Goal: Obtain resource: Download file/media

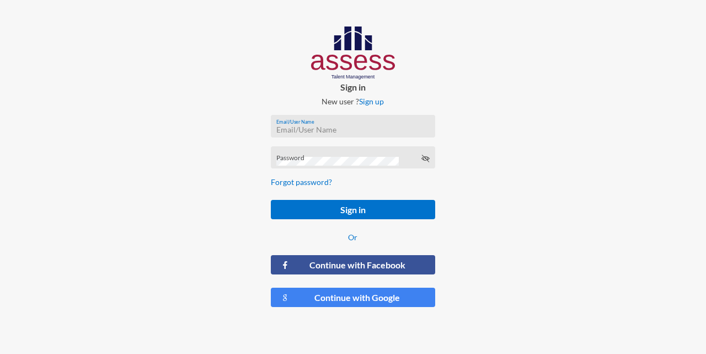
click at [331, 127] on input "Email/User Name" at bounding box center [352, 129] width 153 height 9
type input "a1234"
click at [271, 200] on button "Sign in" at bounding box center [353, 209] width 165 height 19
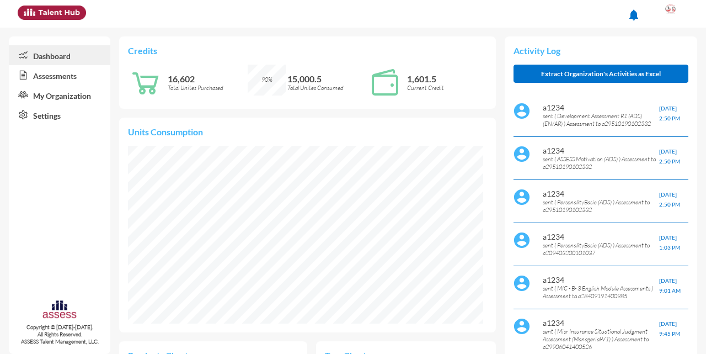
scroll to position [178, 355]
click at [49, 79] on link "Assessments" at bounding box center [59, 75] width 101 height 20
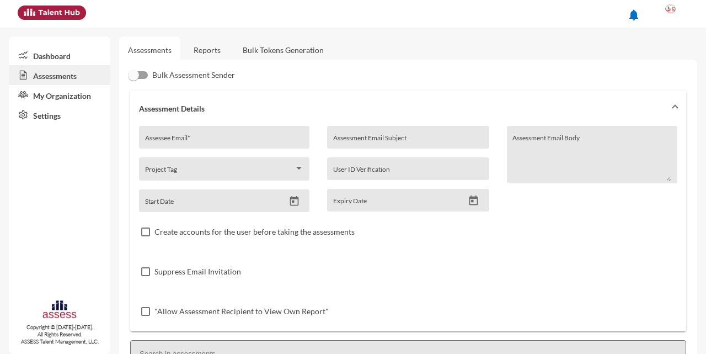
click at [199, 54] on link "Reports" at bounding box center [207, 49] width 45 height 27
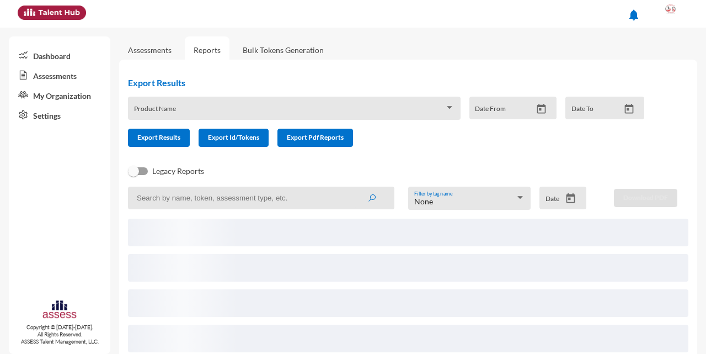
click at [245, 194] on input at bounding box center [261, 197] width 266 height 23
type input "a2990604"
click at [354, 188] on button "submit" at bounding box center [371, 198] width 35 height 20
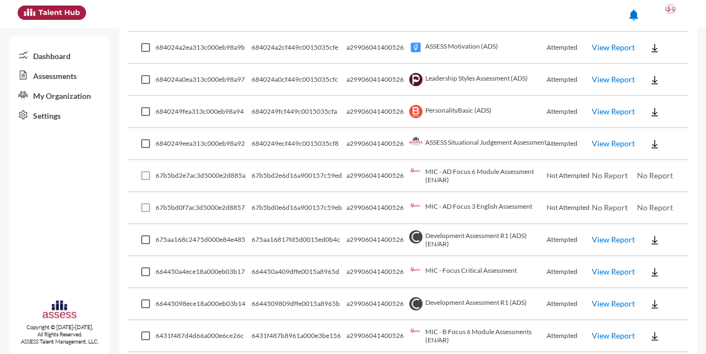
scroll to position [617, 0]
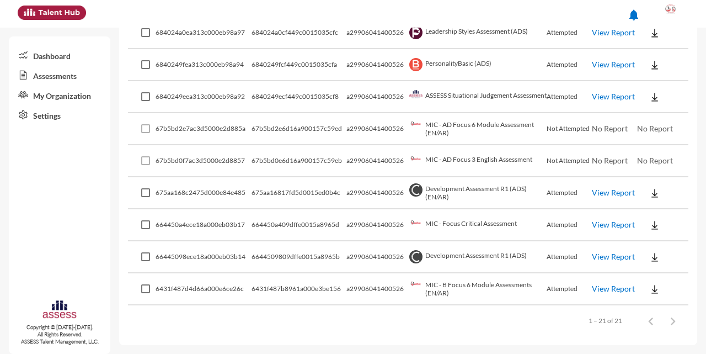
click at [612, 33] on link "View Report" at bounding box center [613, 32] width 43 height 9
click at [649, 33] on img at bounding box center [654, 33] width 11 height 11
click at [652, 73] on button "AR" at bounding box center [663, 73] width 62 height 21
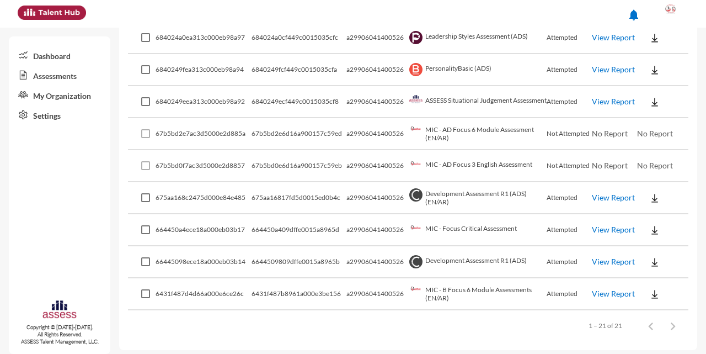
click at [602, 197] on link "View Report" at bounding box center [613, 196] width 43 height 9
click at [649, 196] on img at bounding box center [654, 197] width 11 height 11
click at [668, 236] on button "OCM / AR" at bounding box center [669, 238] width 74 height 21
click at [651, 70] on img at bounding box center [654, 70] width 11 height 11
click at [651, 110] on button "AR" at bounding box center [663, 110] width 62 height 21
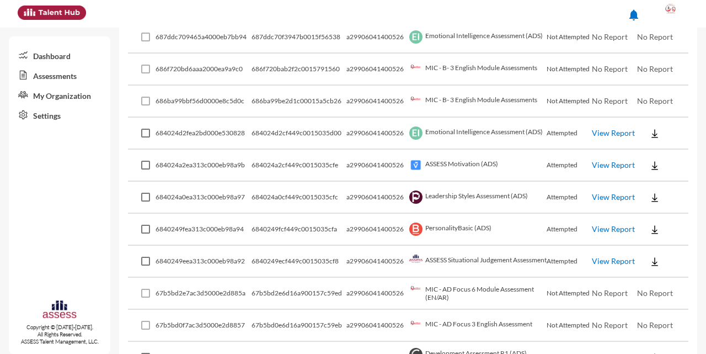
scroll to position [449, 0]
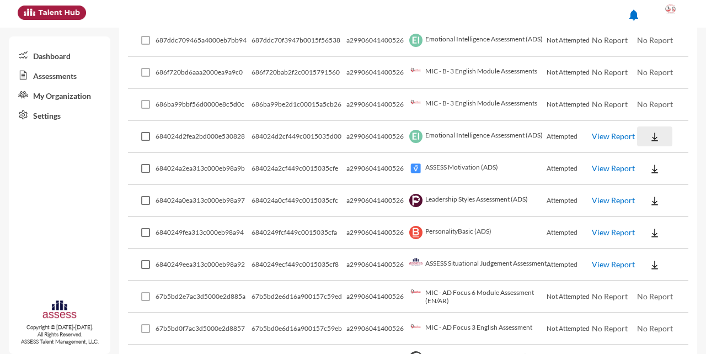
click at [651, 133] on img at bounding box center [654, 136] width 11 height 11
click at [654, 178] on button "AR" at bounding box center [663, 177] width 62 height 21
click at [649, 235] on img at bounding box center [654, 232] width 11 height 11
click at [651, 274] on button "AR" at bounding box center [663, 273] width 62 height 21
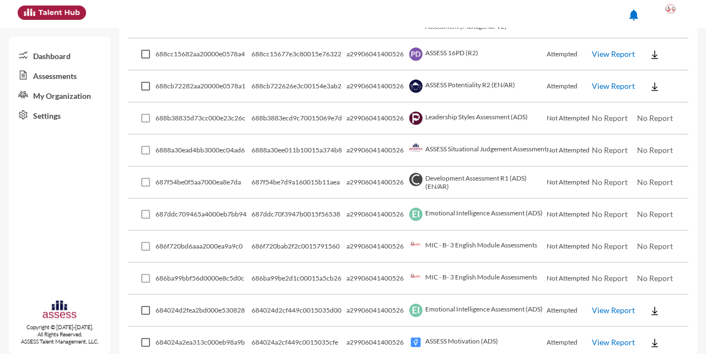
scroll to position [272, 0]
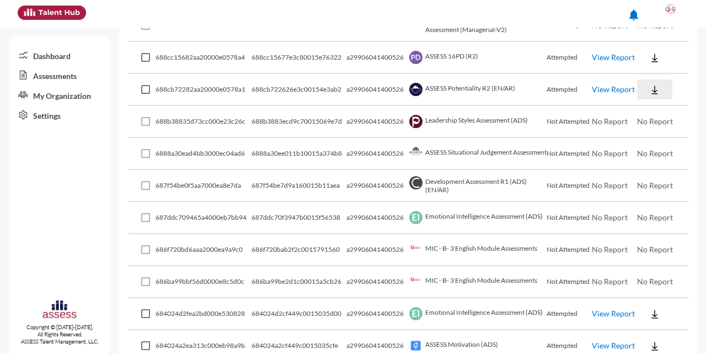
click at [649, 86] on img at bounding box center [654, 89] width 11 height 11
click at [651, 130] on button "AR" at bounding box center [663, 130] width 62 height 21
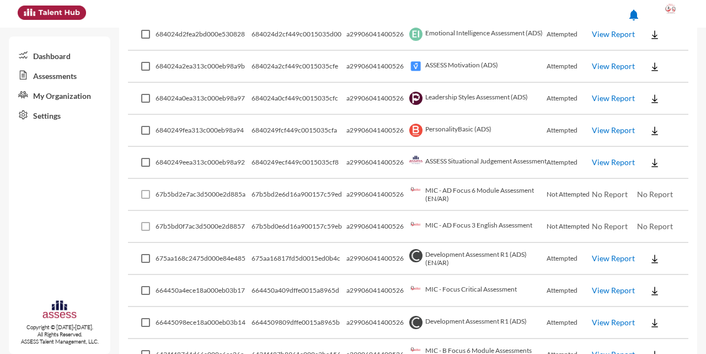
scroll to position [553, 0]
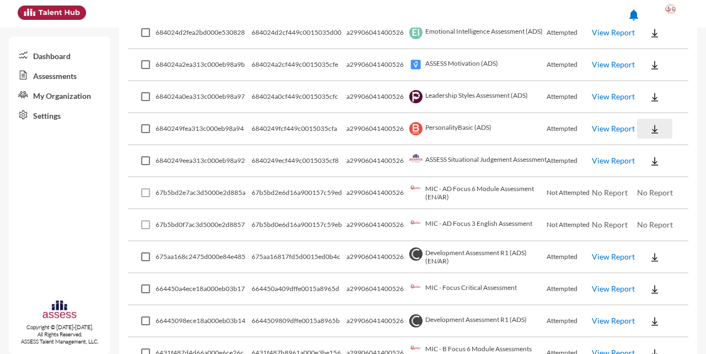
click at [654, 127] on img at bounding box center [654, 129] width 11 height 11
click at [652, 170] on button "AR" at bounding box center [663, 169] width 62 height 21
click at [649, 130] on img at bounding box center [654, 129] width 11 height 11
click at [656, 174] on button "AR" at bounding box center [663, 169] width 62 height 21
click at [610, 131] on link "View Report" at bounding box center [613, 128] width 43 height 9
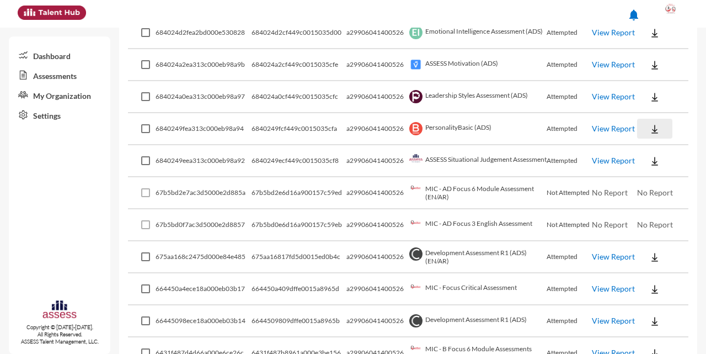
click at [649, 133] on img at bounding box center [654, 129] width 11 height 11
click at [652, 169] on button "AR" at bounding box center [663, 169] width 62 height 21
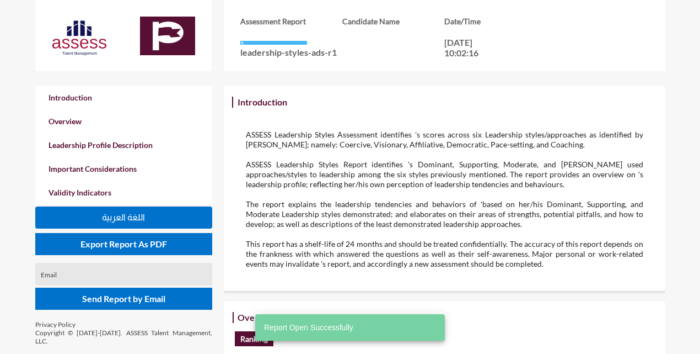
scroll to position [354, 700]
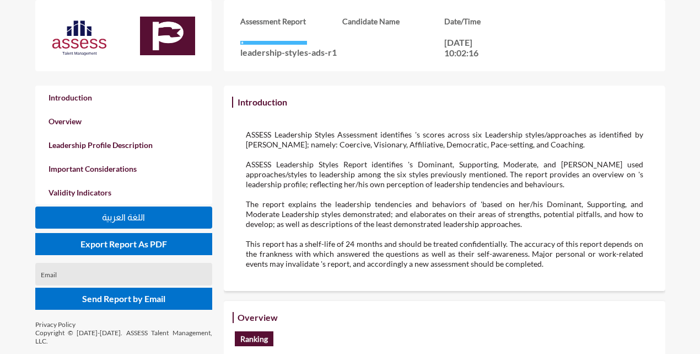
click at [405, 218] on p "The report explains the leadership tendencies and behaviors of 'based on her/hi…" at bounding box center [444, 214] width 397 height 30
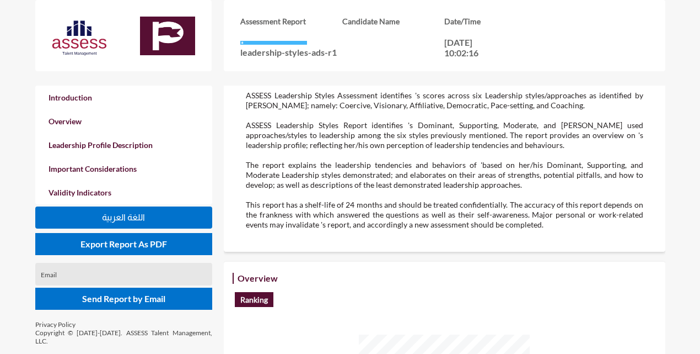
scroll to position [0, 0]
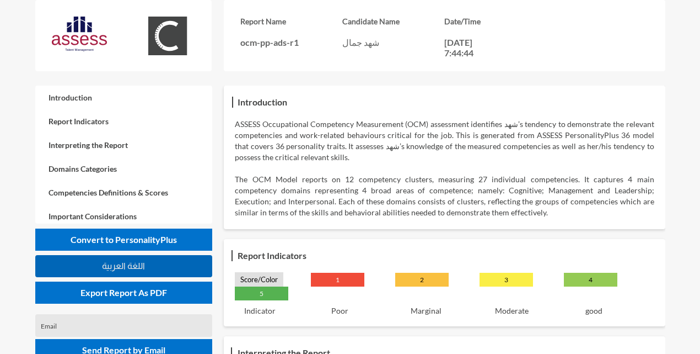
click at [129, 269] on span "اللغة العربية" at bounding box center [123, 265] width 43 height 9
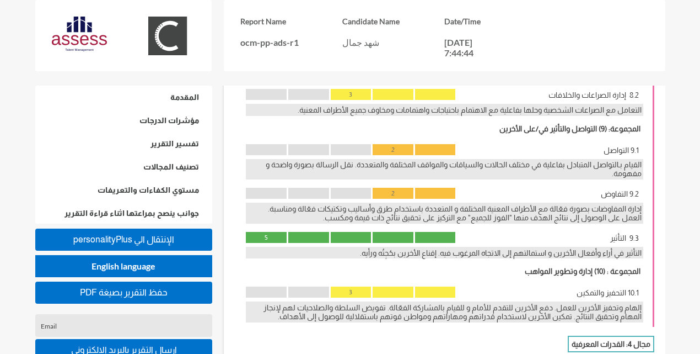
scroll to position [1671, 0]
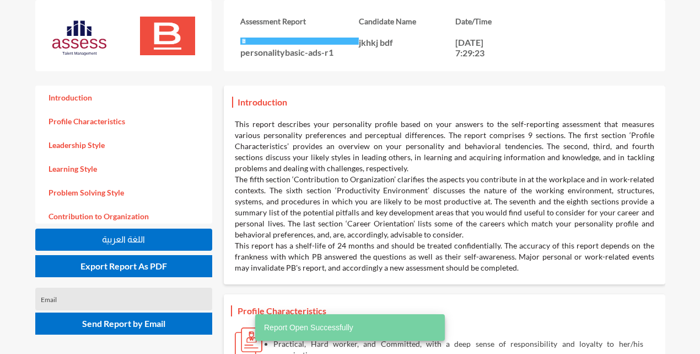
click at [191, 242] on button "اللغة العربية" at bounding box center [123, 239] width 177 height 22
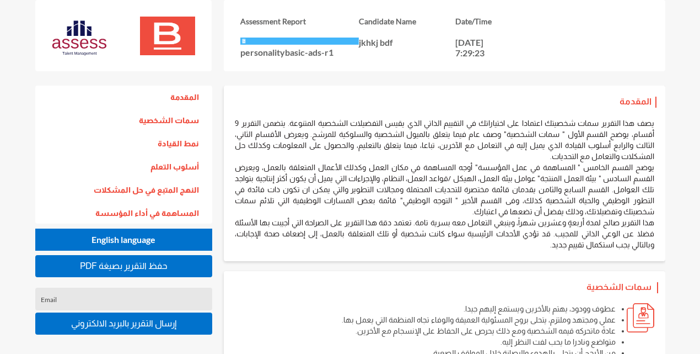
click at [186, 265] on button "PDF حفظ التقرير بصيغة" at bounding box center [123, 266] width 177 height 22
click at [160, 265] on span "PDF حفظ التقرير بصيغة" at bounding box center [124, 265] width 88 height 9
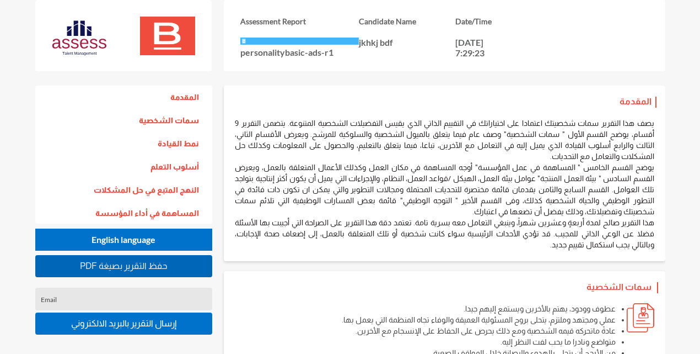
click at [134, 266] on span "PDF حفظ التقرير بصيغة" at bounding box center [124, 265] width 88 height 9
click at [154, 264] on span "PDF حفظ التقرير بصيغة" at bounding box center [124, 265] width 88 height 9
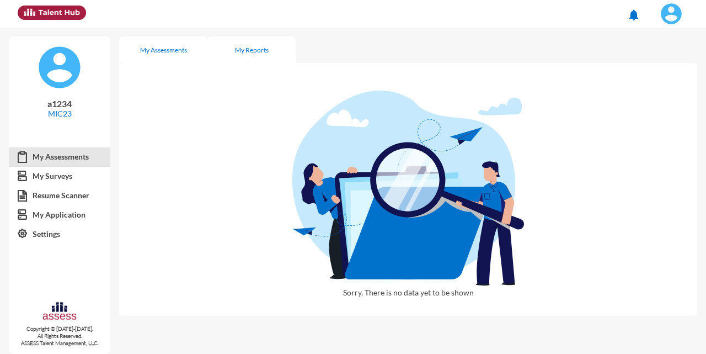
click at [252, 50] on div "My Reports" at bounding box center [252, 50] width 34 height 8
click at [672, 15] on img at bounding box center [671, 14] width 22 height 22
click at [641, 104] on img at bounding box center [645, 102] width 9 height 9
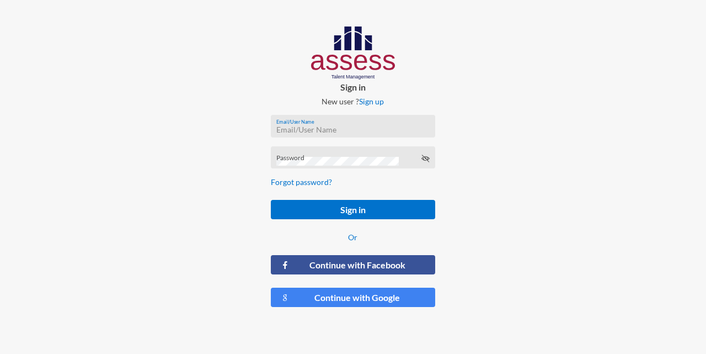
click at [413, 127] on input "Email/User Name" at bounding box center [352, 129] width 153 height 9
type input "ش"
type input "a1234"
click at [271, 200] on button "Sign in" at bounding box center [353, 209] width 165 height 19
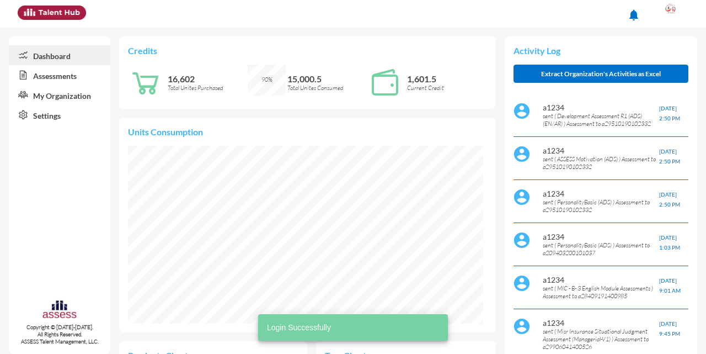
scroll to position [80, 160]
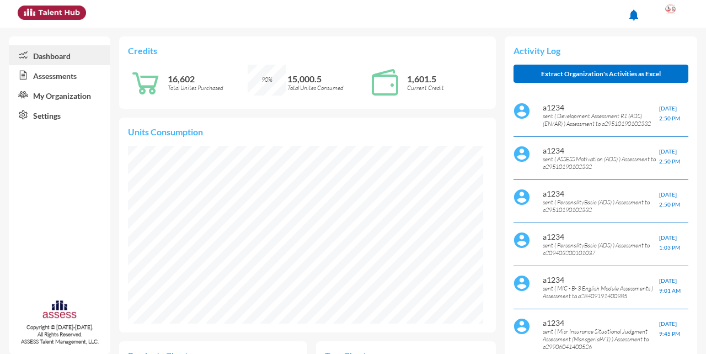
click at [58, 79] on link "Assessments" at bounding box center [59, 75] width 101 height 20
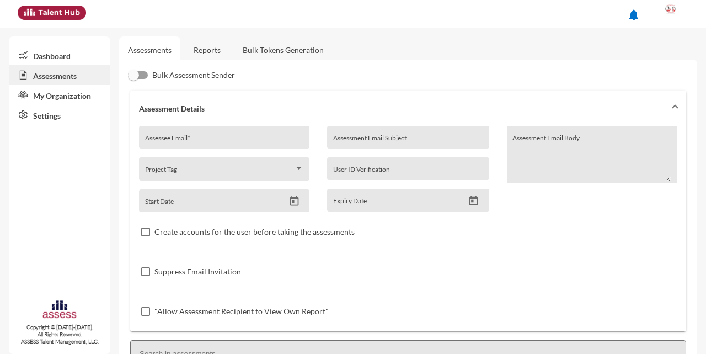
click at [223, 56] on link "Reports" at bounding box center [207, 49] width 45 height 27
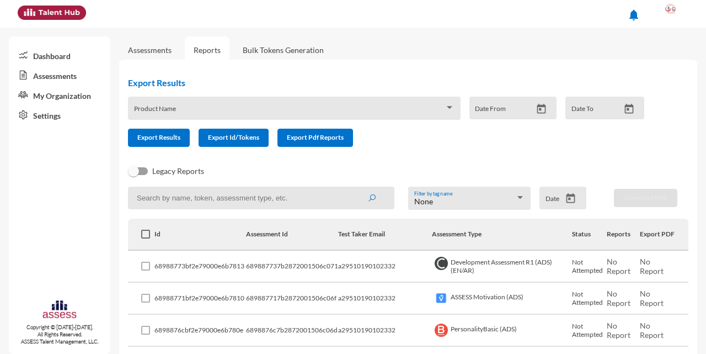
click at [239, 195] on input at bounding box center [261, 197] width 266 height 23
type input "2990604"
click at [354, 188] on button "submit" at bounding box center [371, 198] width 35 height 20
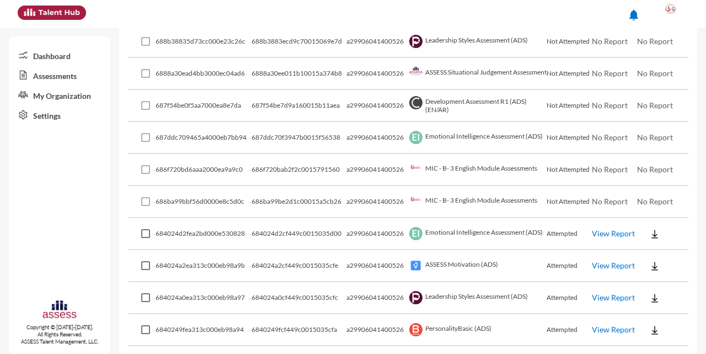
scroll to position [378, 0]
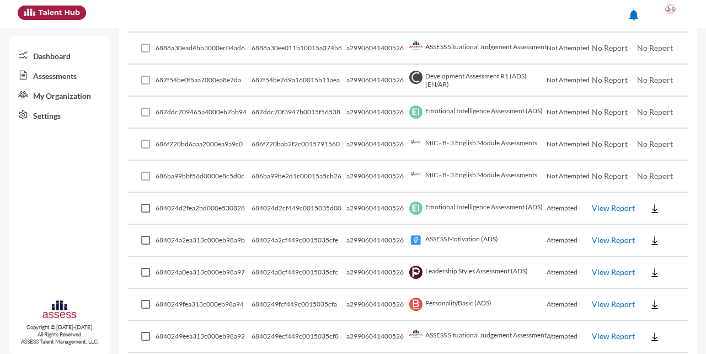
click at [650, 311] on button at bounding box center [654, 304] width 35 height 20
click at [650, 285] on button "AR" at bounding box center [663, 283] width 62 height 21
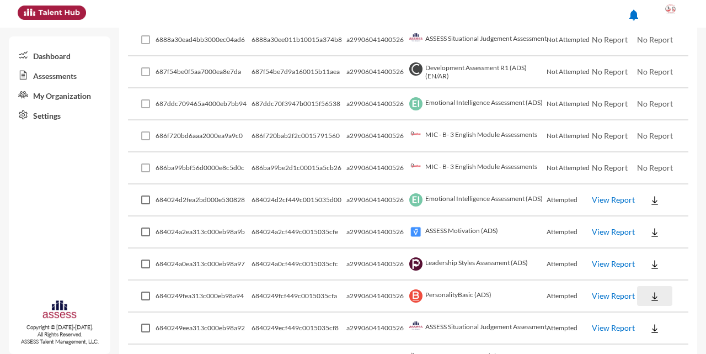
click at [649, 292] on img at bounding box center [654, 296] width 11 height 11
click at [652, 341] on button "AR" at bounding box center [663, 336] width 62 height 21
click at [649, 293] on img at bounding box center [654, 296] width 11 height 11
click at [656, 334] on button "AR" at bounding box center [663, 336] width 62 height 21
click at [649, 298] on img at bounding box center [654, 296] width 11 height 11
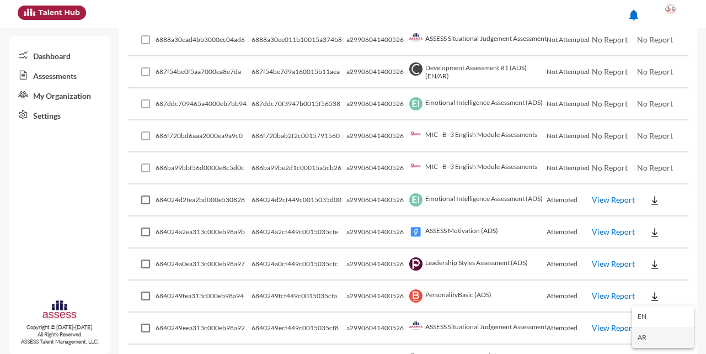
click at [646, 335] on button "AR" at bounding box center [663, 336] width 62 height 21
click at [606, 297] on link "View Report" at bounding box center [613, 295] width 43 height 9
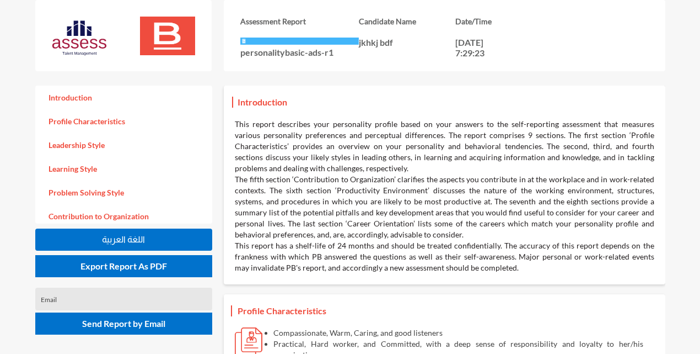
click at [148, 234] on button "اللغة العربية" at bounding box center [123, 239] width 177 height 22
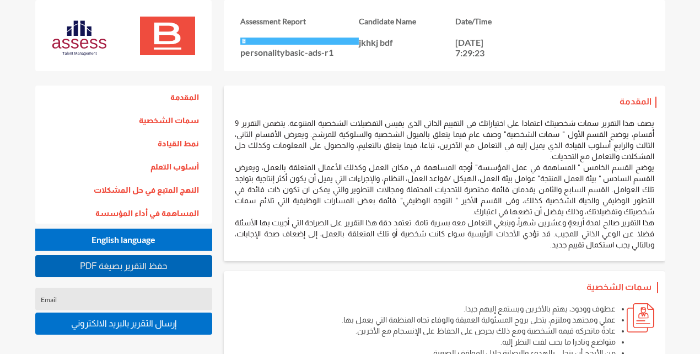
click at [154, 265] on span "PDF حفظ التقرير بصيغة" at bounding box center [124, 265] width 88 height 9
click at [104, 270] on button "PDF حفظ التقرير بصيغة" at bounding box center [123, 266] width 177 height 22
